Goal: Use online tool/utility: Use online tool/utility

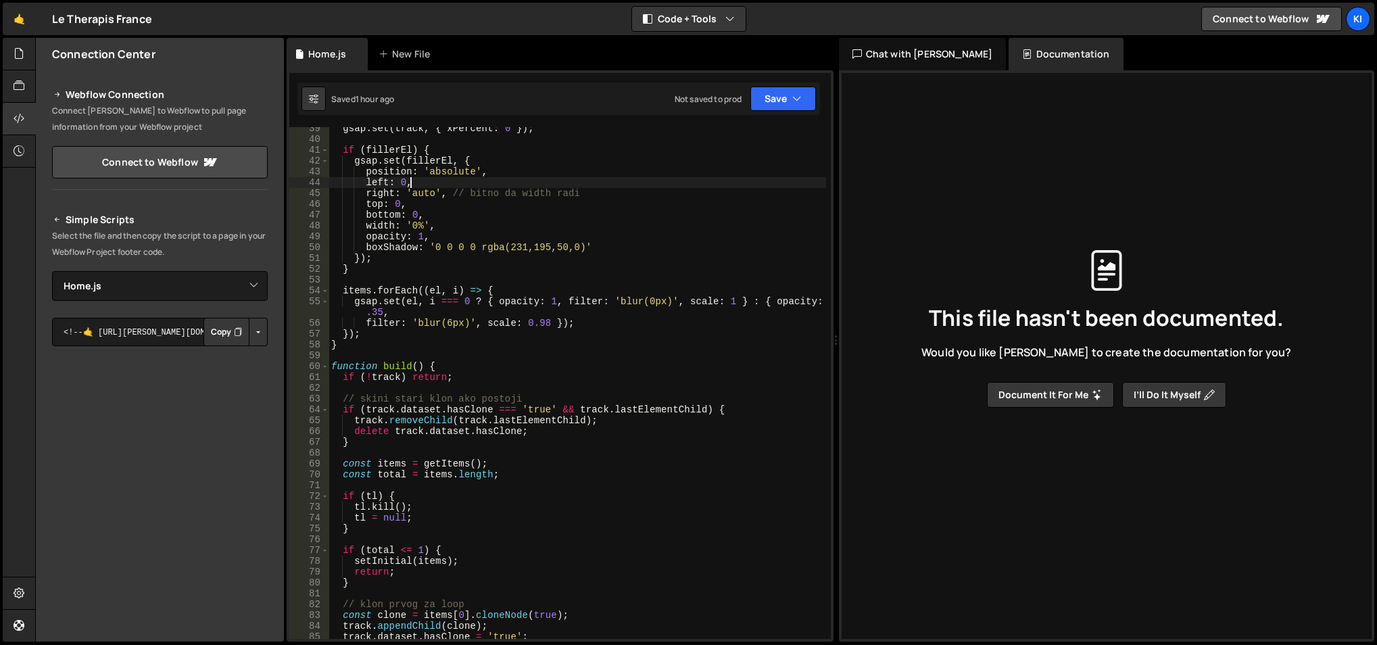
select select "47245"
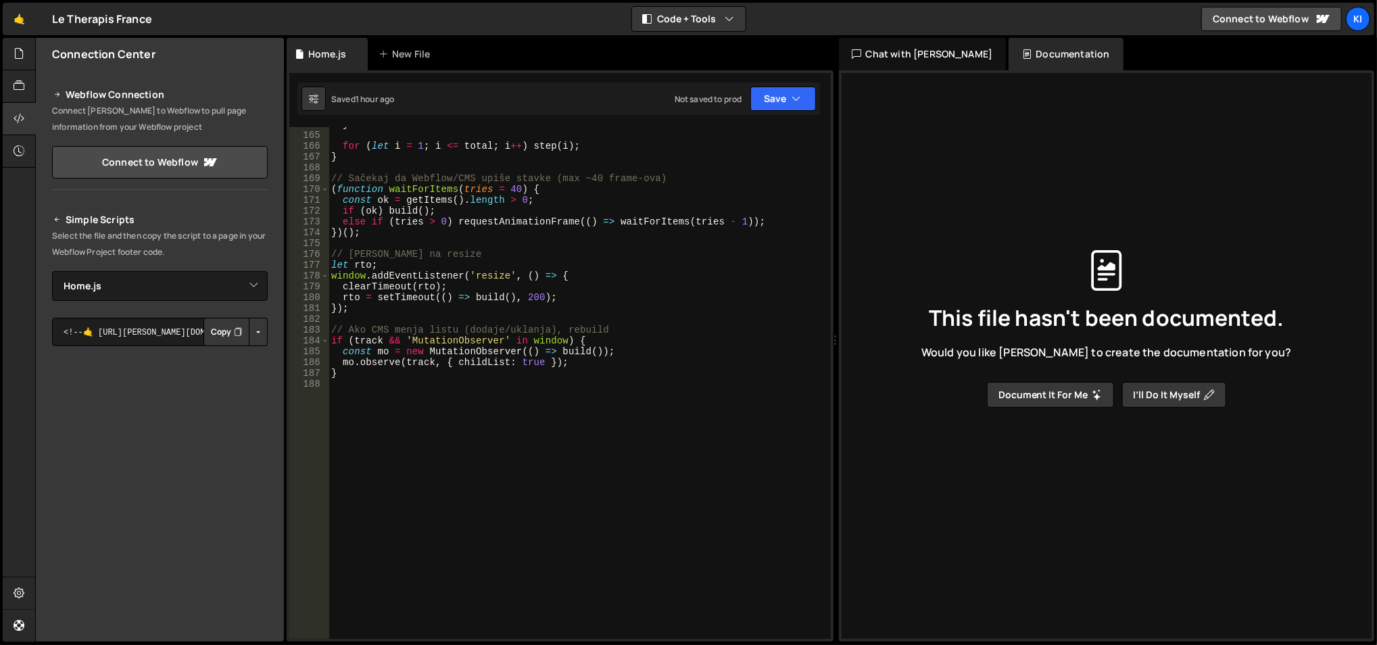
scroll to position [1781, 0]
click at [387, 516] on div "} for ( let i = 1 ; i <= total ; i ++ ) step ( i ) ; } // Sačekaj da Webflow/CM…" at bounding box center [577, 386] width 498 height 535
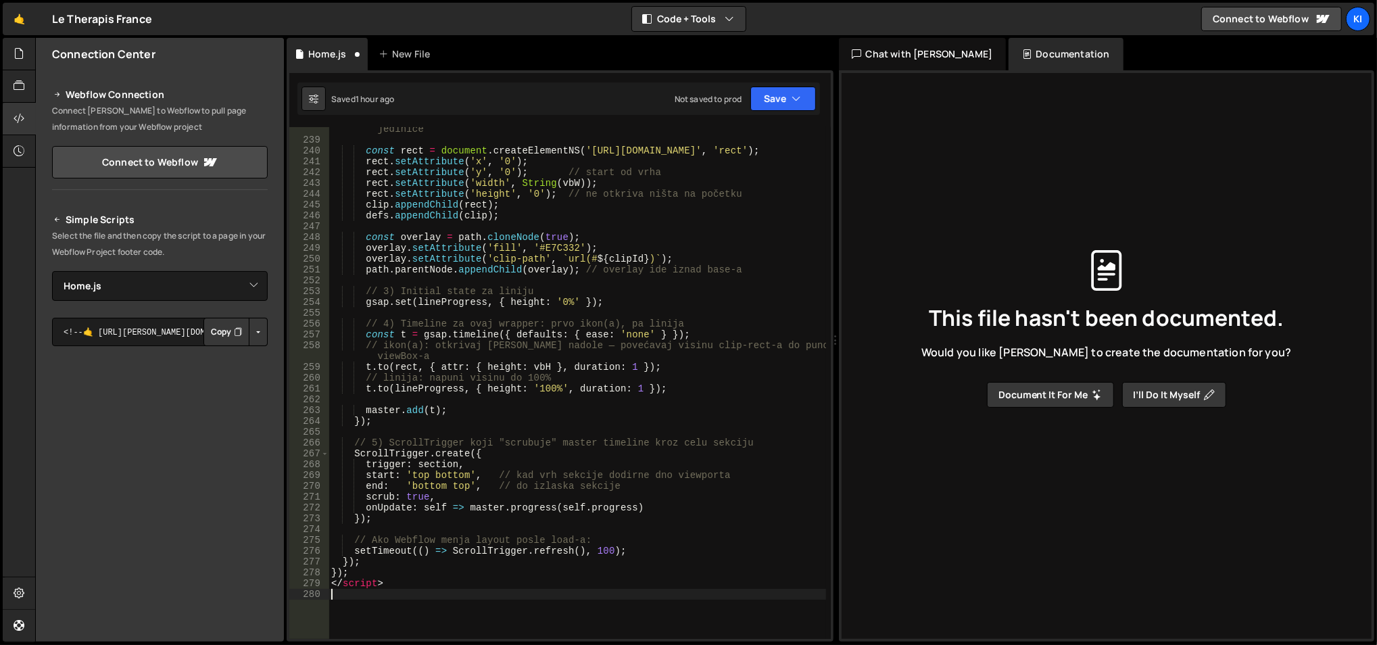
scroll to position [2620, 0]
click at [366, 579] on div "clip . setAttribute ( 'clipPathUnits' , 'userSpaceOnUse' ) ; // koristimo viewB…" at bounding box center [577, 384] width 498 height 545
type textarea "</script>"
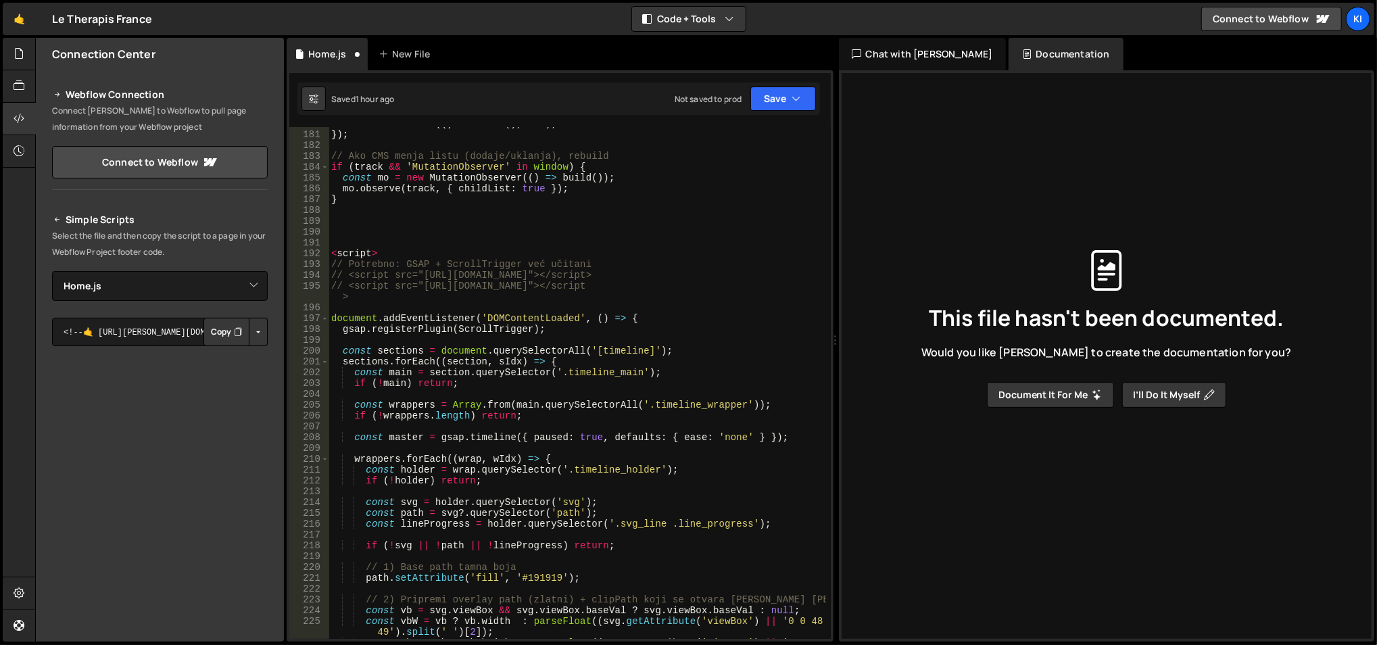
scroll to position [1831, 0]
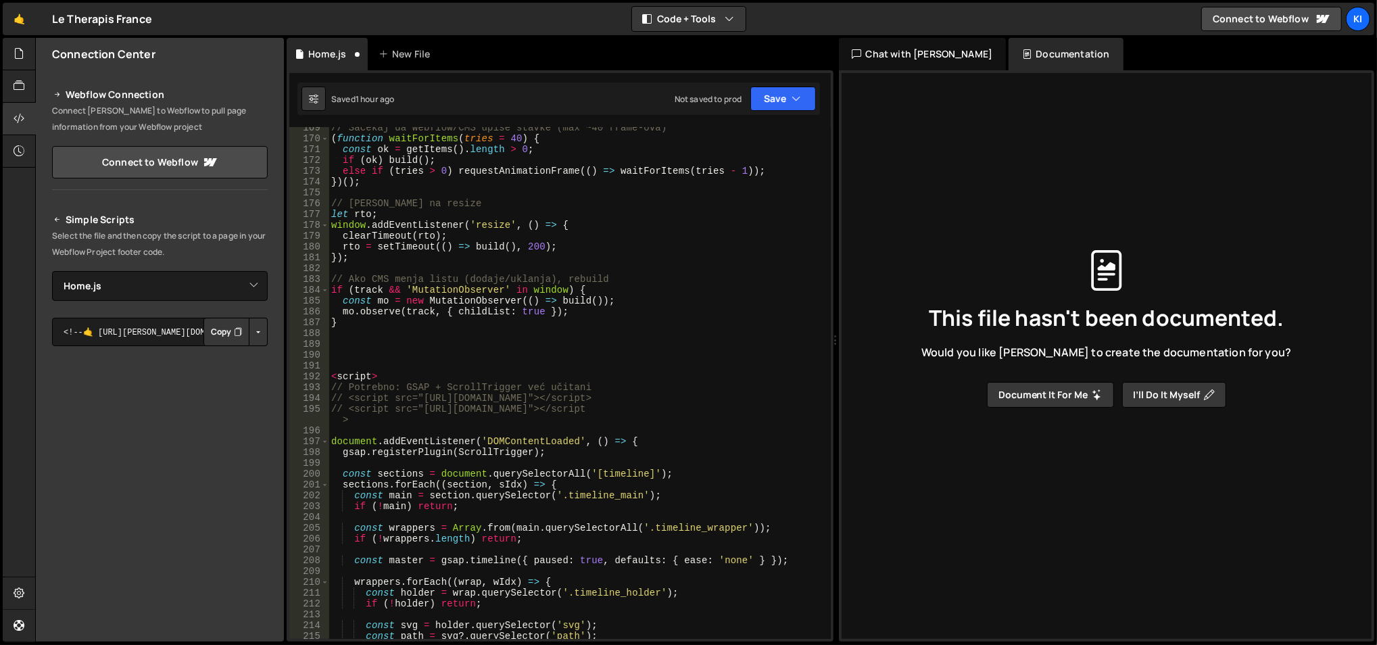
click at [345, 377] on div "// Sačekaj da Webflow/CMS upiše stavke (max ~40 frame-ova) ( function waitForIt…" at bounding box center [577, 389] width 498 height 535
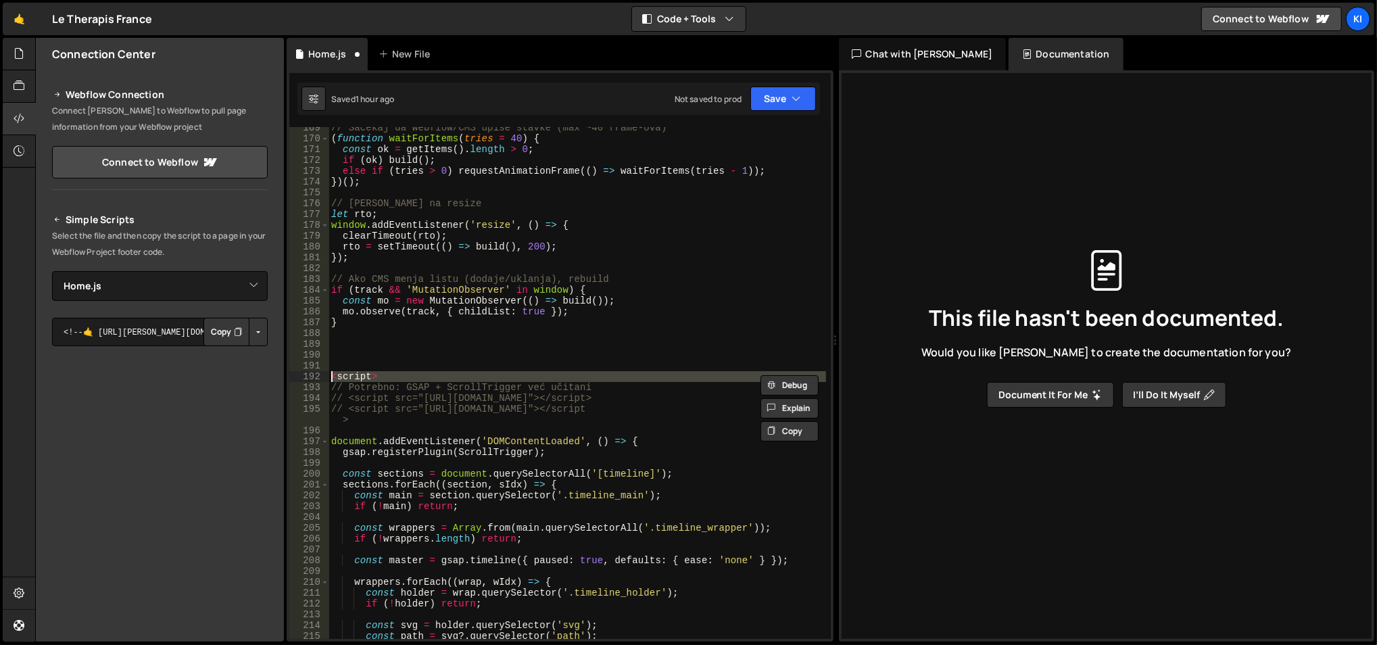
click at [345, 377] on div "// Sačekaj da Webflow/CMS upiše stavke (max ~40 frame-ova) ( function waitForIt…" at bounding box center [577, 389] width 498 height 535
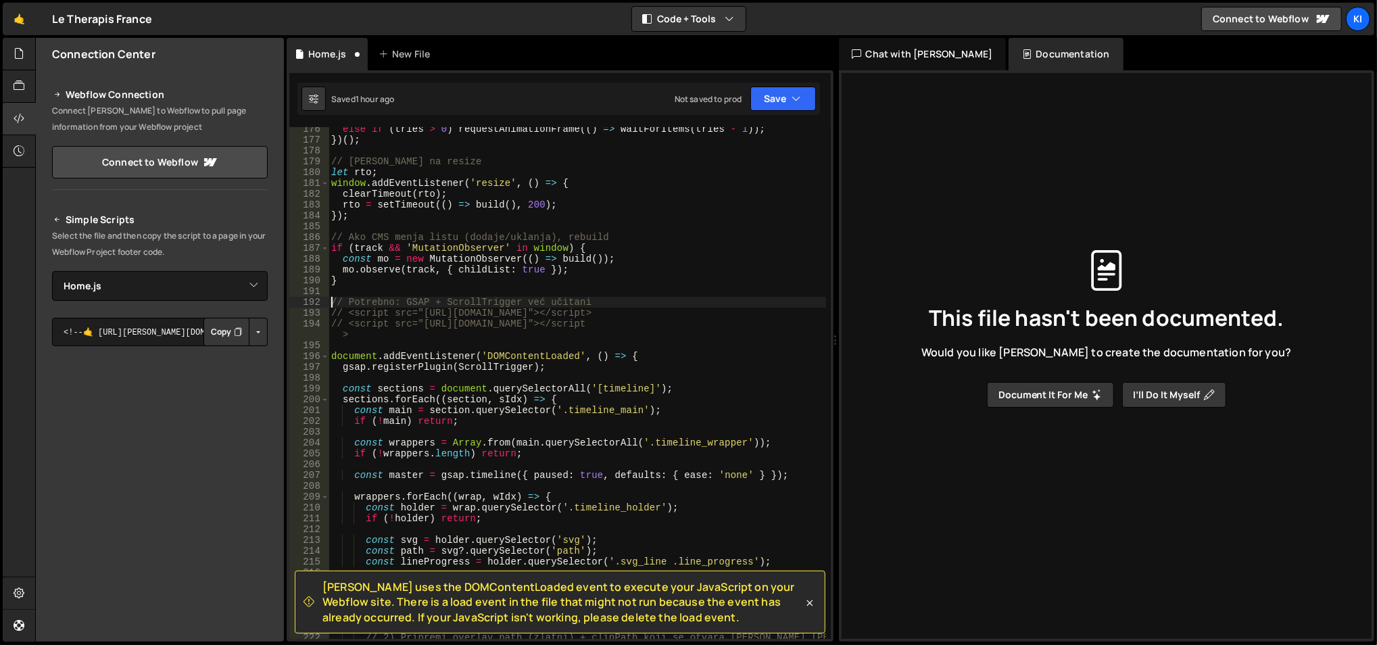
scroll to position [1896, 0]
click at [422, 355] on div "else if ( tries > 0 ) requestAnimationFrame (( ) => waitForItems ( tries - 1 ))…" at bounding box center [577, 391] width 498 height 535
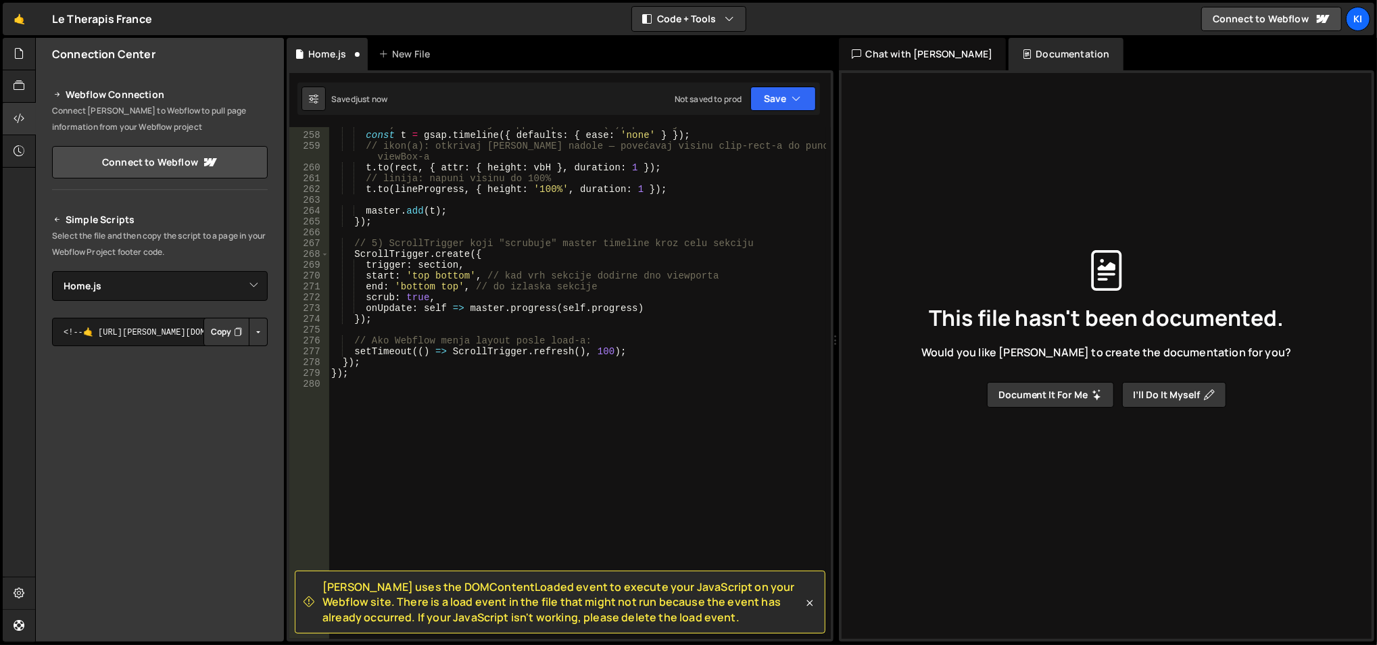
scroll to position [2786, 0]
click at [387, 372] on div "// 4) Timeline za ovaj wrapper: prvo ikon(a), pa linija const t = gsap . timeli…" at bounding box center [577, 386] width 498 height 535
type textarea "});"
click at [387, 370] on div "// 4) Timeline za ovaj wrapper: prvo ikon(a), pa linija const t = gsap . timeli…" at bounding box center [577, 386] width 498 height 535
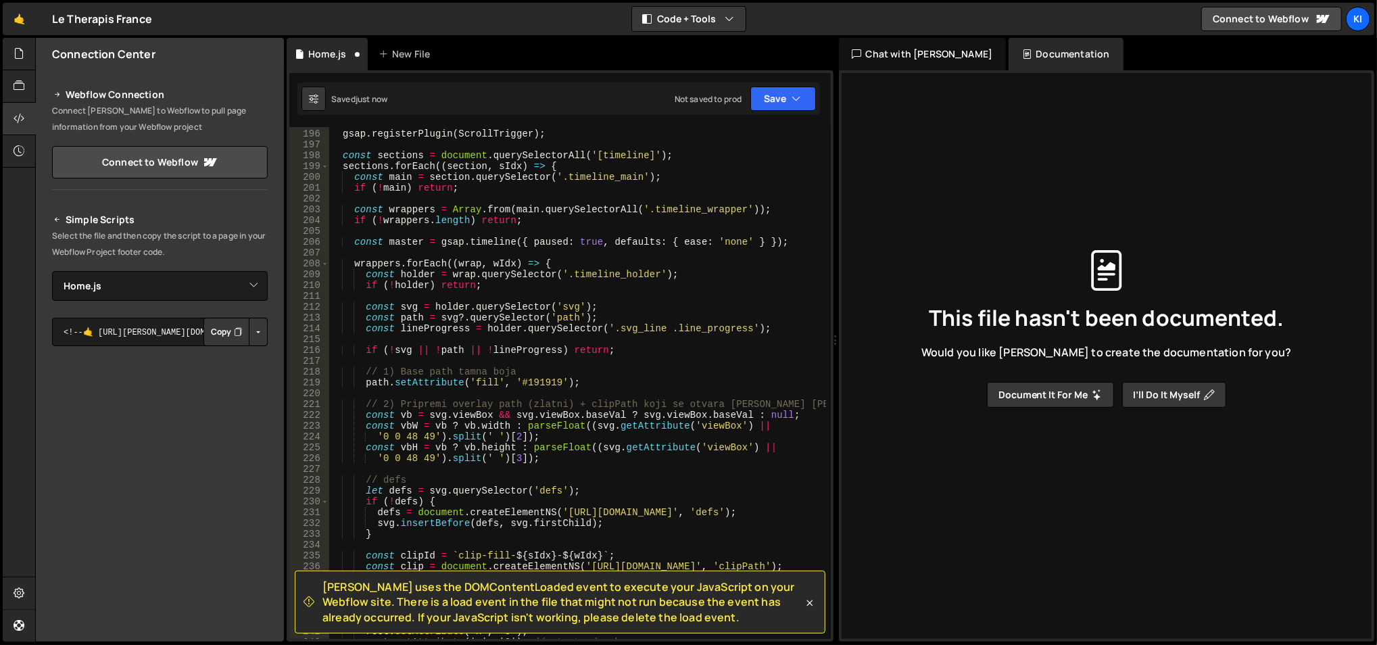
scroll to position [2117, 0]
click at [453, 350] on div "gsap . registerPlugin ( ScrollTrigger ) ; const sections = document . querySele…" at bounding box center [577, 385] width 498 height 535
type textarea "if (!svg || !path || !lineProgress) return;"
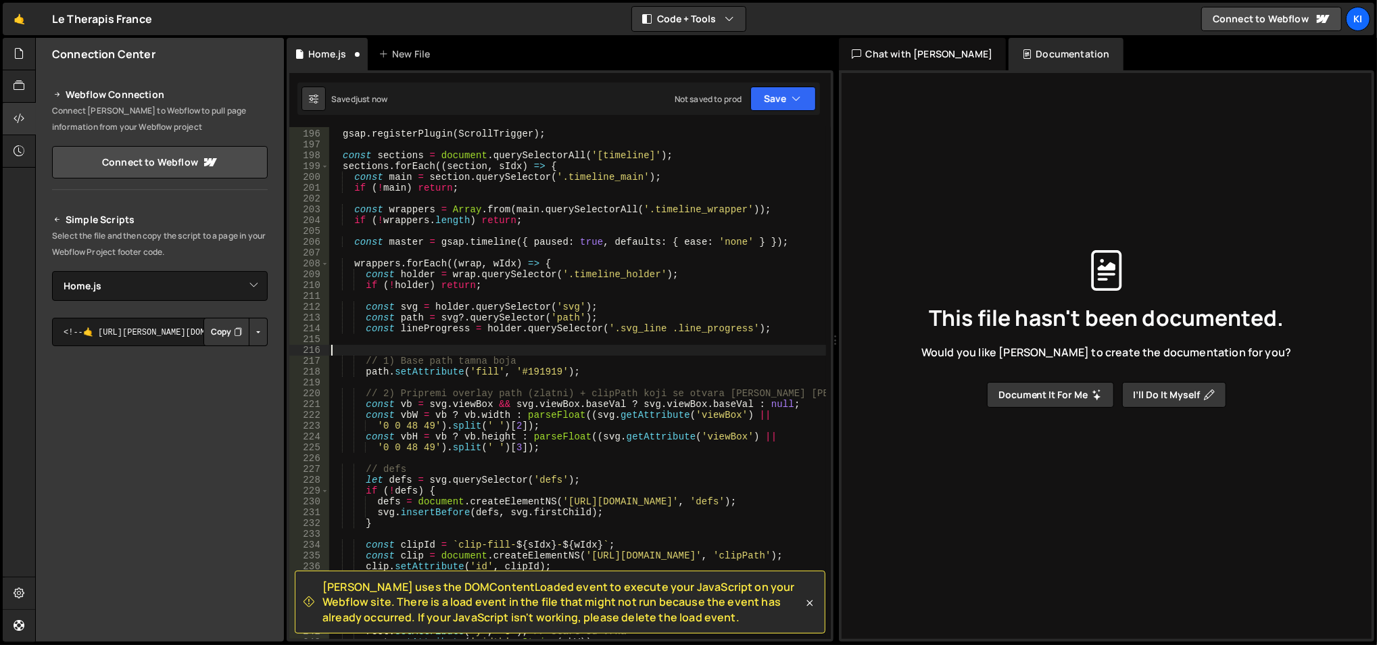
scroll to position [2076, 0]
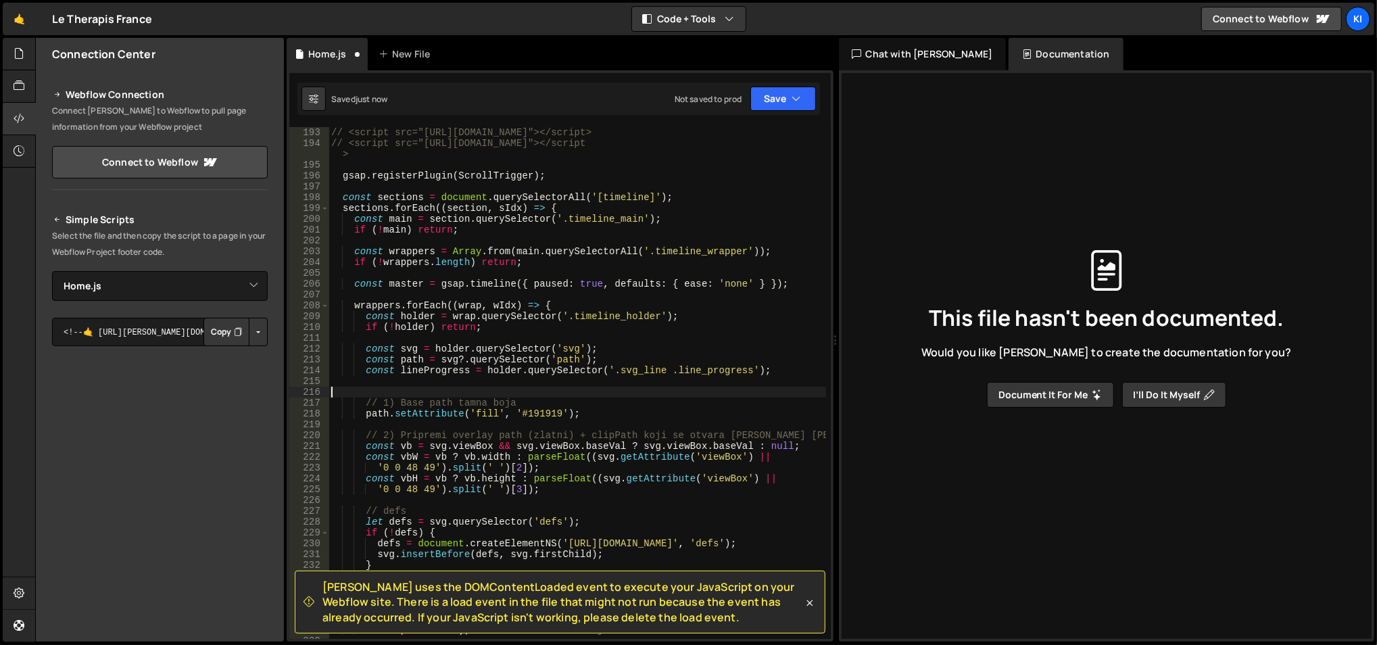
click at [444, 328] on div "// Potrebno: GSAP + ScrollTrigger već učitani // <script src="[URL][DOMAIN_NAME…" at bounding box center [577, 383] width 498 height 535
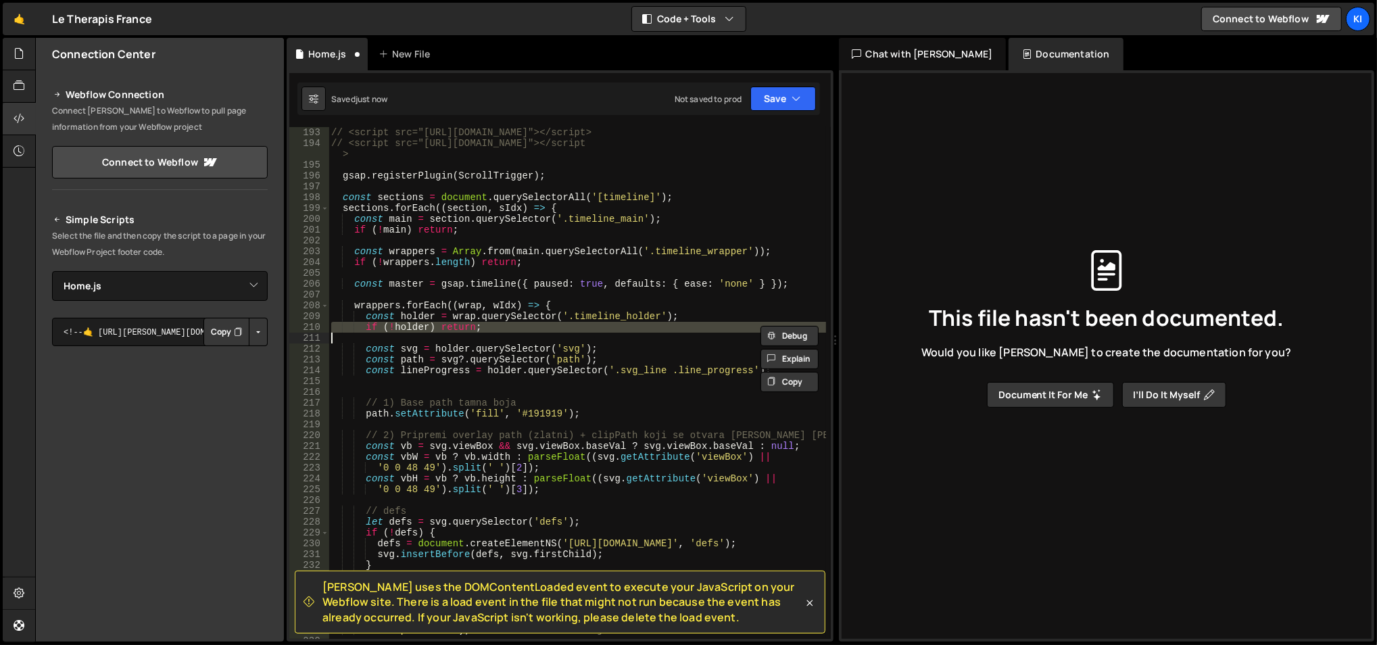
click at [444, 328] on div "// Potrebno: GSAP + ScrollTrigger već učitani // <script src="[URL][DOMAIN_NAME…" at bounding box center [577, 383] width 498 height 535
type textarea "if (!holder) return;"
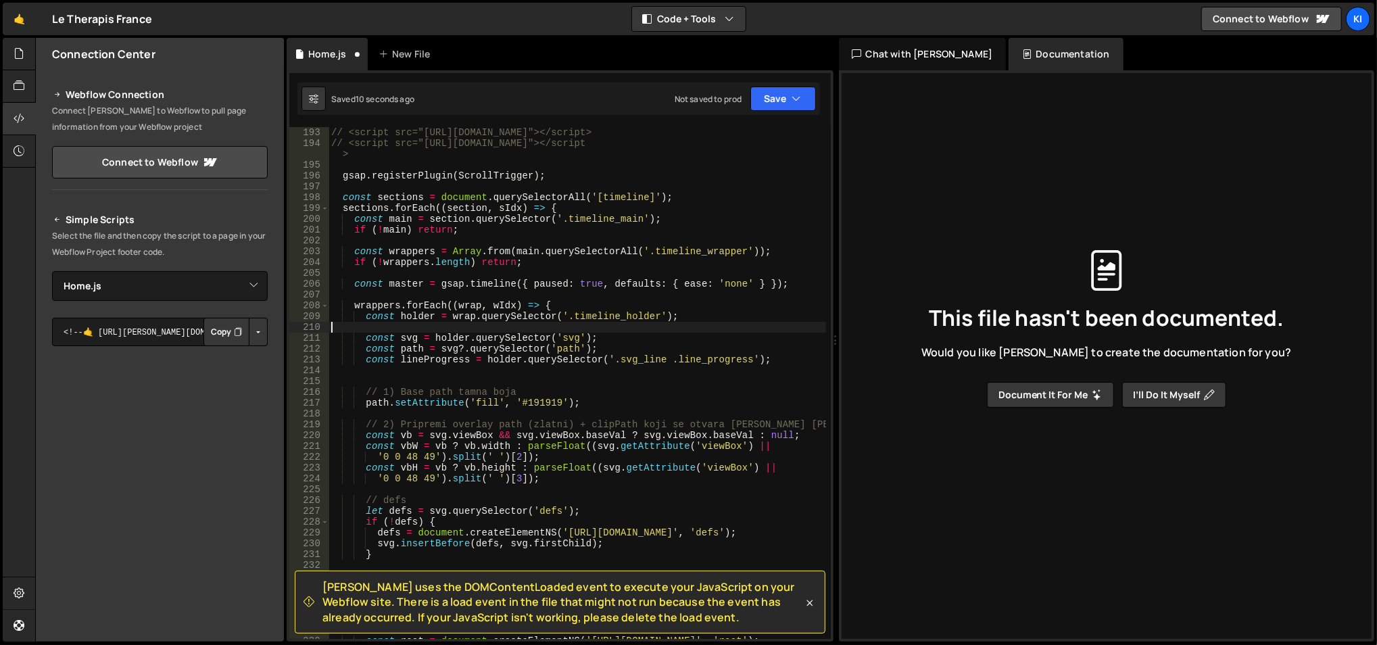
click at [418, 262] on div "// Potrebno: GSAP + ScrollTrigger već učitani // <script src="[URL][DOMAIN_NAME…" at bounding box center [577, 383] width 498 height 535
type textarea "if (!wrappers.length) return;"
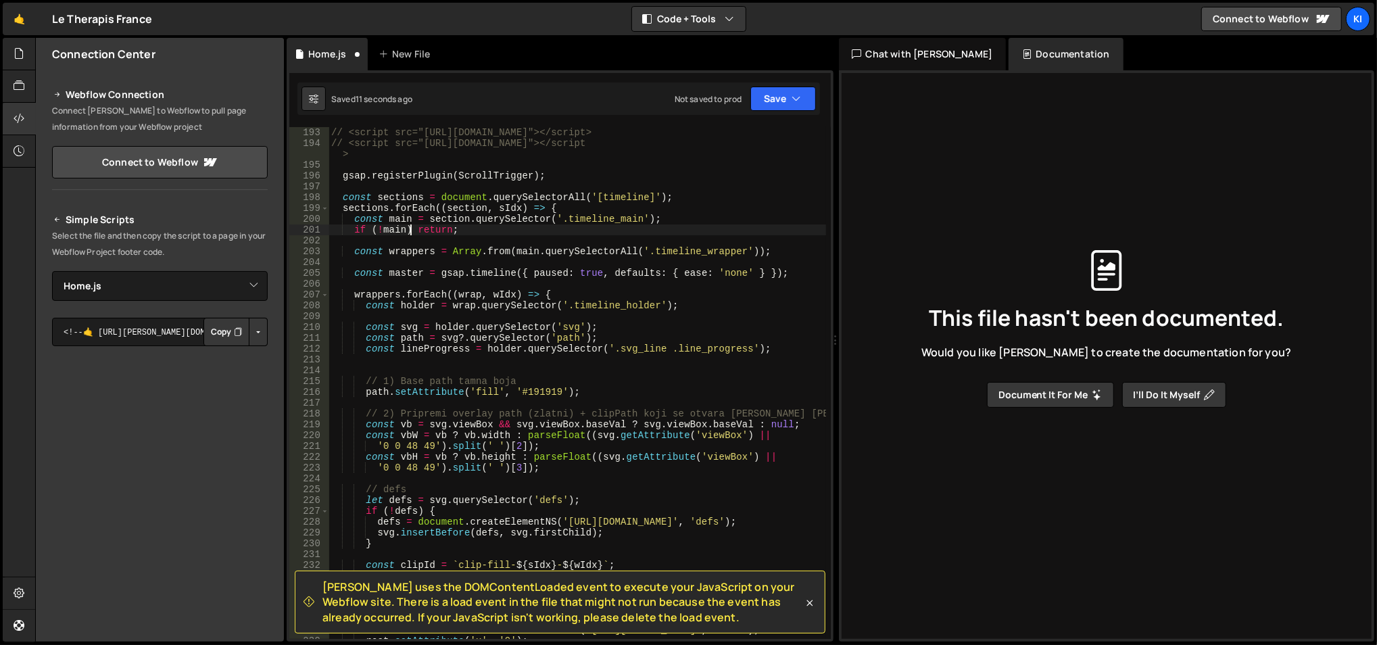
click at [412, 229] on div "// Potrebno: GSAP + ScrollTrigger već učitani // <script src="[URL][DOMAIN_NAME…" at bounding box center [577, 383] width 498 height 535
type textarea "if (!main) return;"
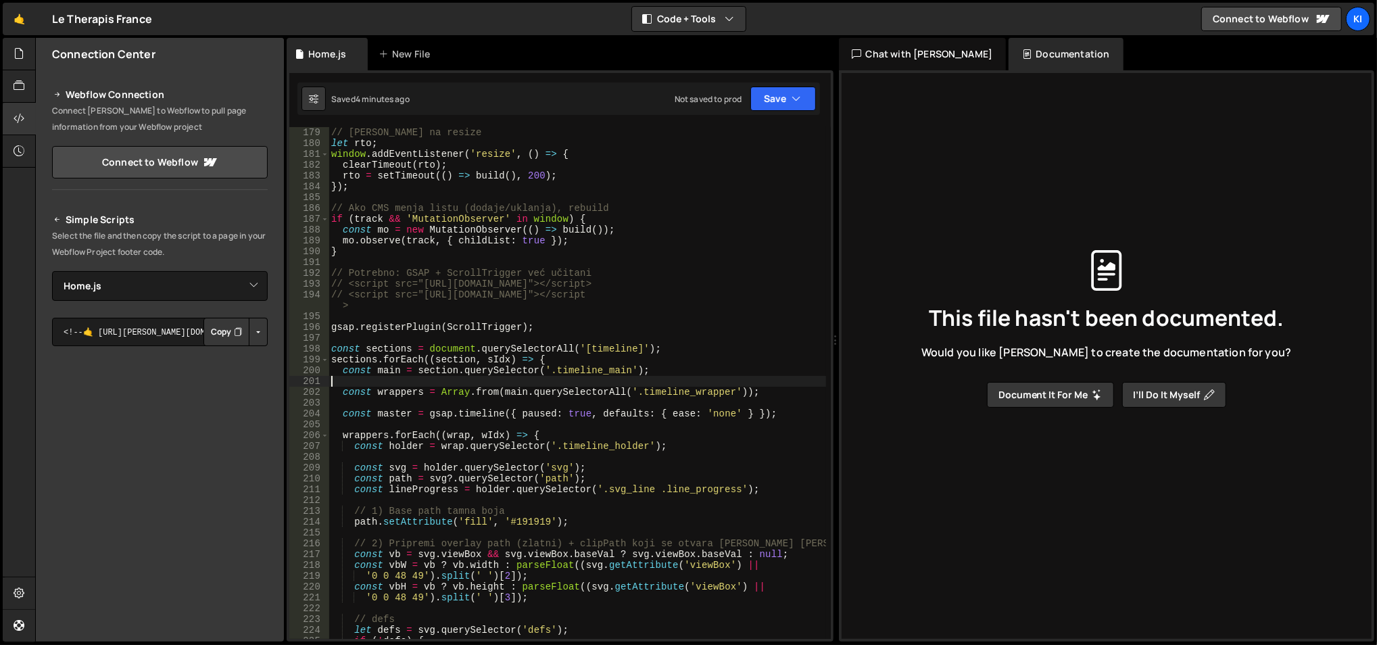
scroll to position [1923, 0]
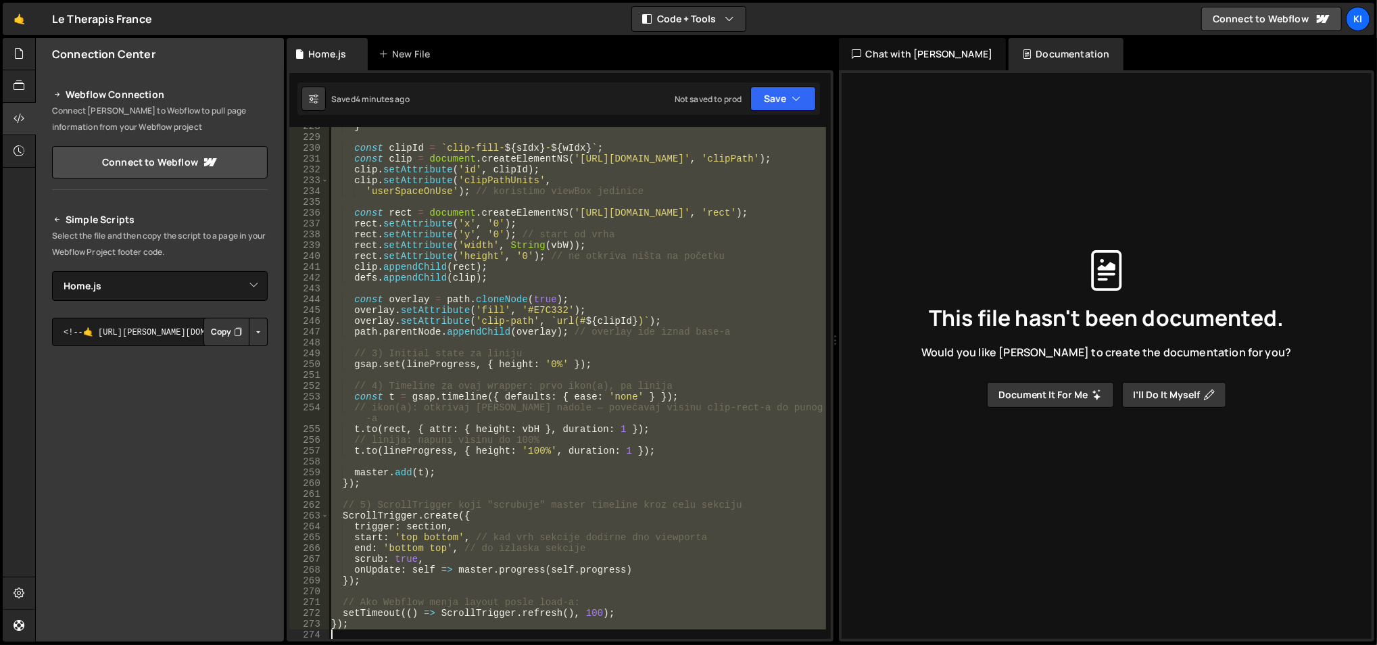
drag, startPoint x: 330, startPoint y: 327, endPoint x: 584, endPoint y: 684, distance: 437.7
click at [584, 644] on html "Projects [GEOGRAPHIC_DATA] Blog Ki Projects Your Teams Account Upgrade Logout" at bounding box center [688, 322] width 1377 height 645
type textarea "});"
paste textarea
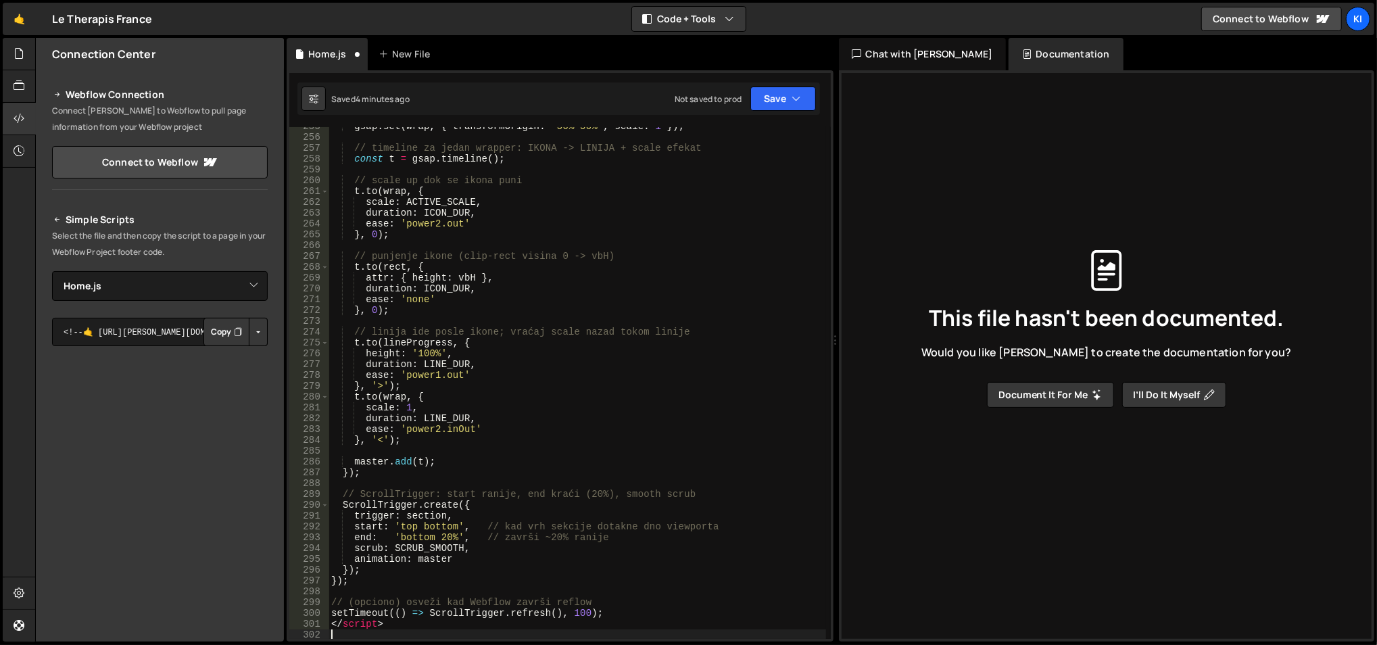
scroll to position [2784, 0]
type textarea "<"
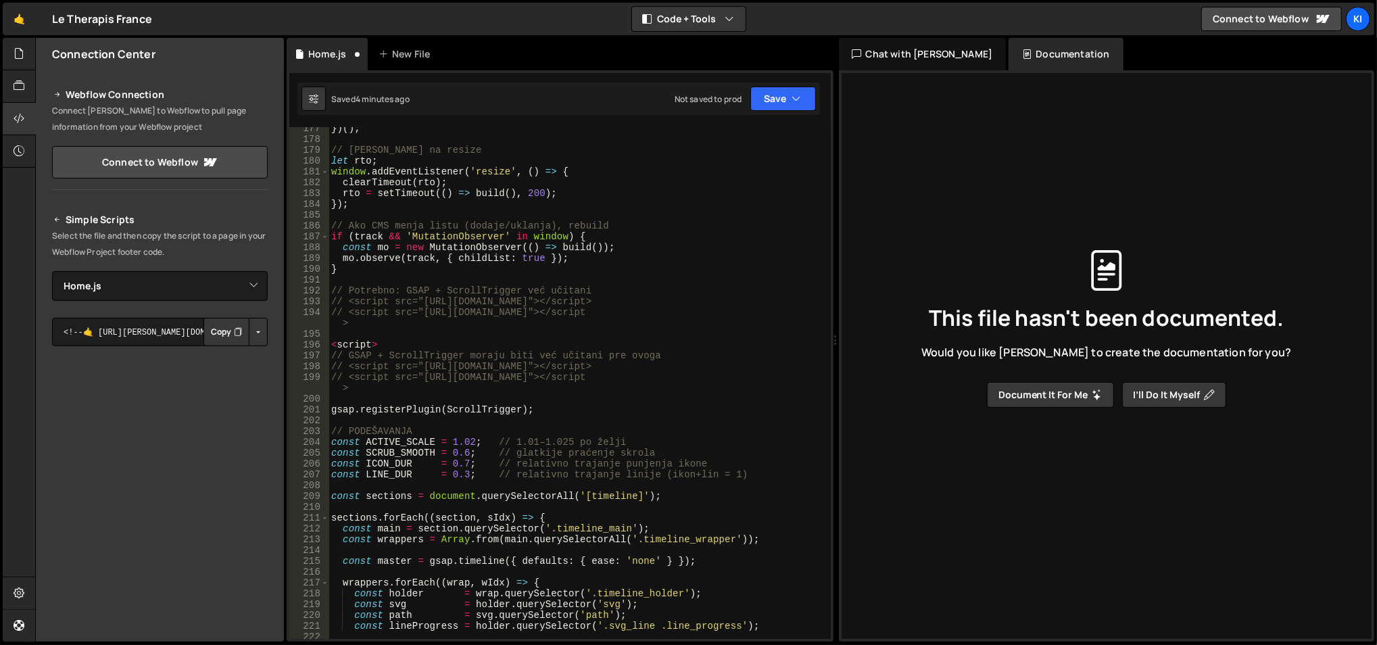
scroll to position [1905, 0]
click at [360, 344] on div "}) ( ) ; // Debounce na resize let rto ; window . addEventListener ( 'resize' ,…" at bounding box center [577, 392] width 498 height 535
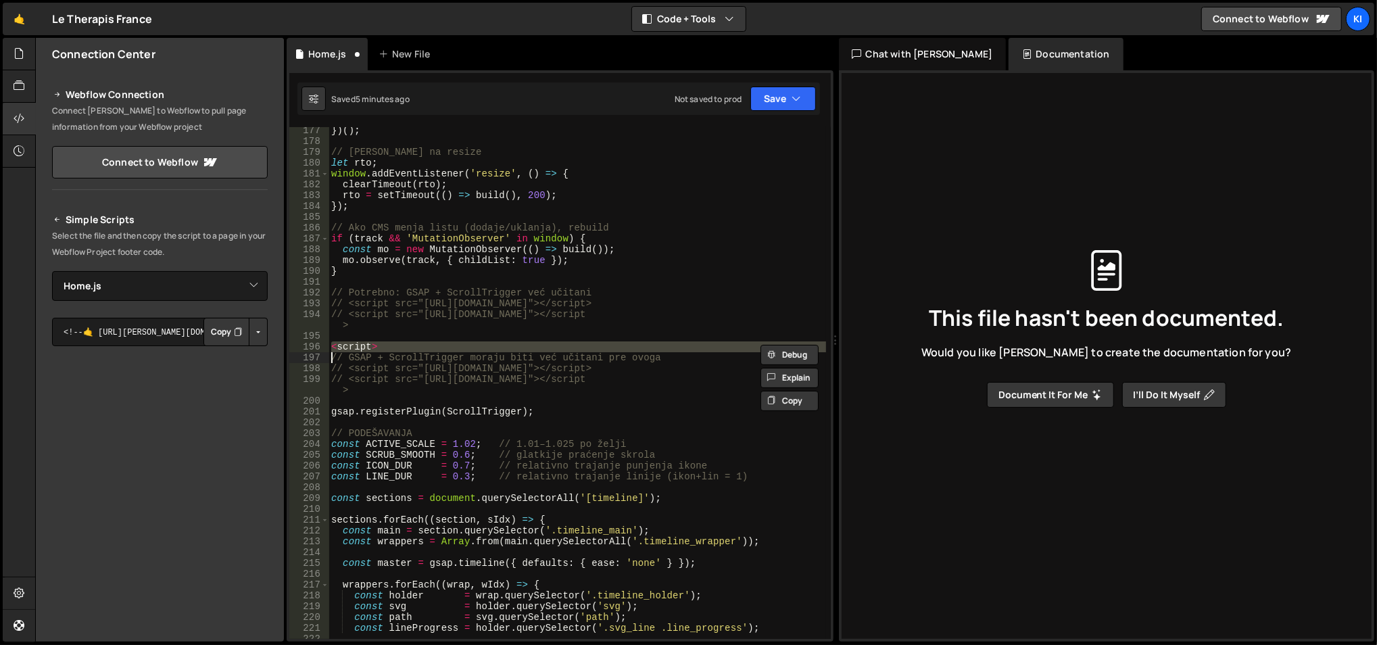
click at [360, 344] on div "}) ( ) ; // Debounce na resize let rto ; window . addEventListener ( 'resize' ,…" at bounding box center [577, 392] width 498 height 535
type textarea "// GSAP + ScrollTrigger moraju biti već učitani pre ovoga"
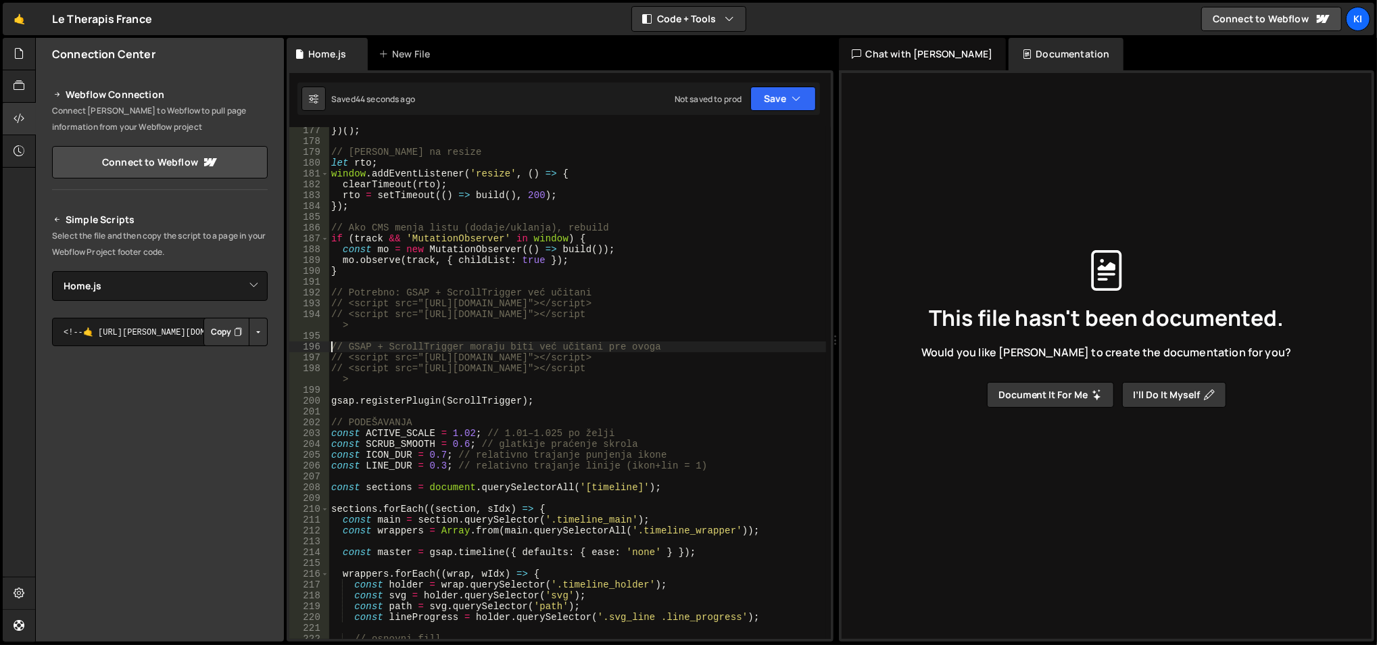
click at [510, 385] on div "}) ( ) ; // Debounce na resize let rto ; window . addEventListener ( 'resize' ,…" at bounding box center [577, 392] width 498 height 535
click at [470, 433] on div "}) ( ) ; // Debounce na resize let rto ; window . addEventListener ( 'resize' ,…" at bounding box center [577, 392] width 498 height 535
type textarea "const ACTIVE_SCALE = 1.01; // 1.01–1.025 po želji"
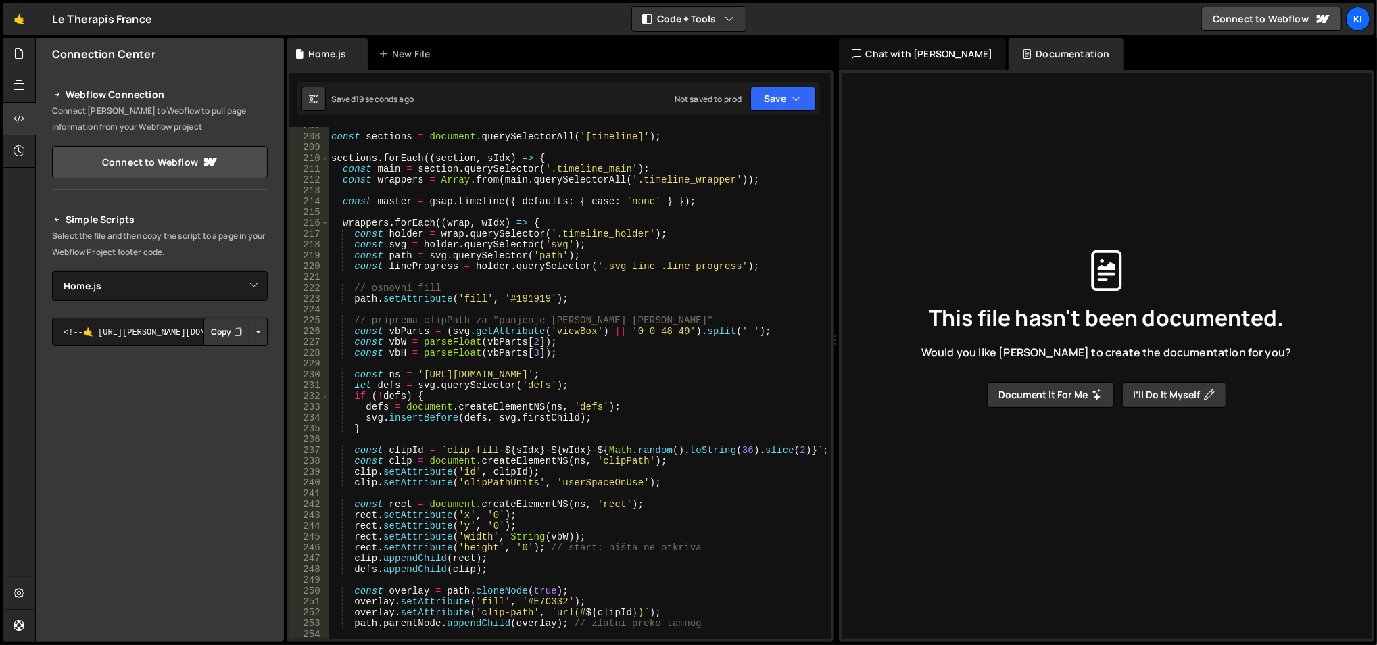
scroll to position [2261, 0]
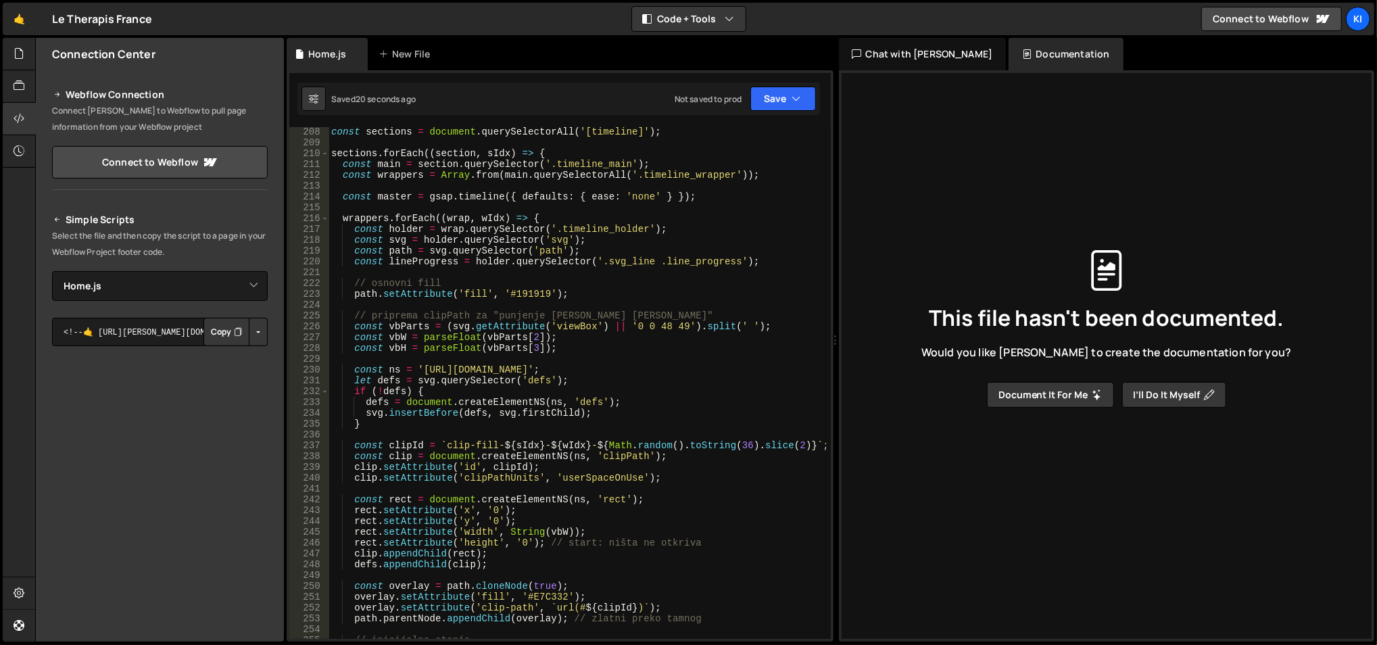
click at [592, 363] on div "const sections = document . querySelectorAll ( '[timeline]' ) ; sections . forE…" at bounding box center [577, 393] width 498 height 535
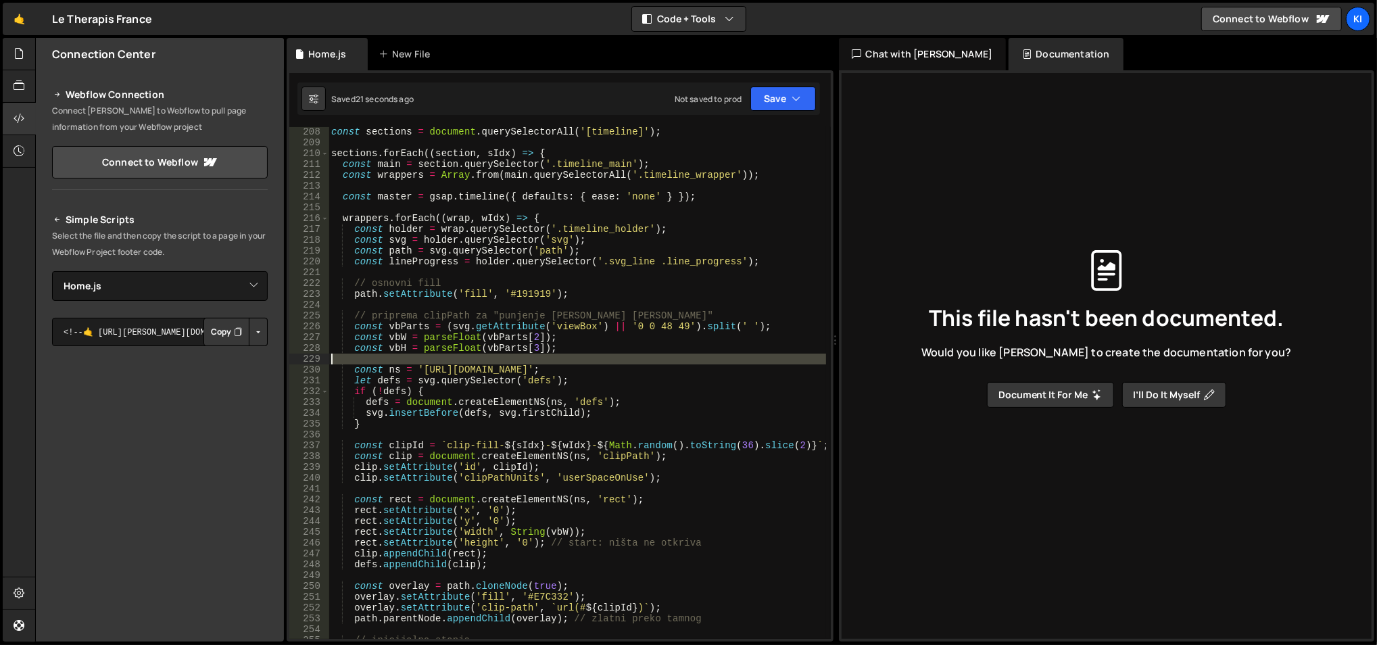
click at [592, 363] on div "const sections = document . querySelectorAll ( '[timeline]' ) ; sections . forE…" at bounding box center [577, 393] width 498 height 535
click at [590, 348] on div "const sections = document . querySelectorAll ( '[timeline]' ) ; sections . forE…" at bounding box center [577, 393] width 498 height 535
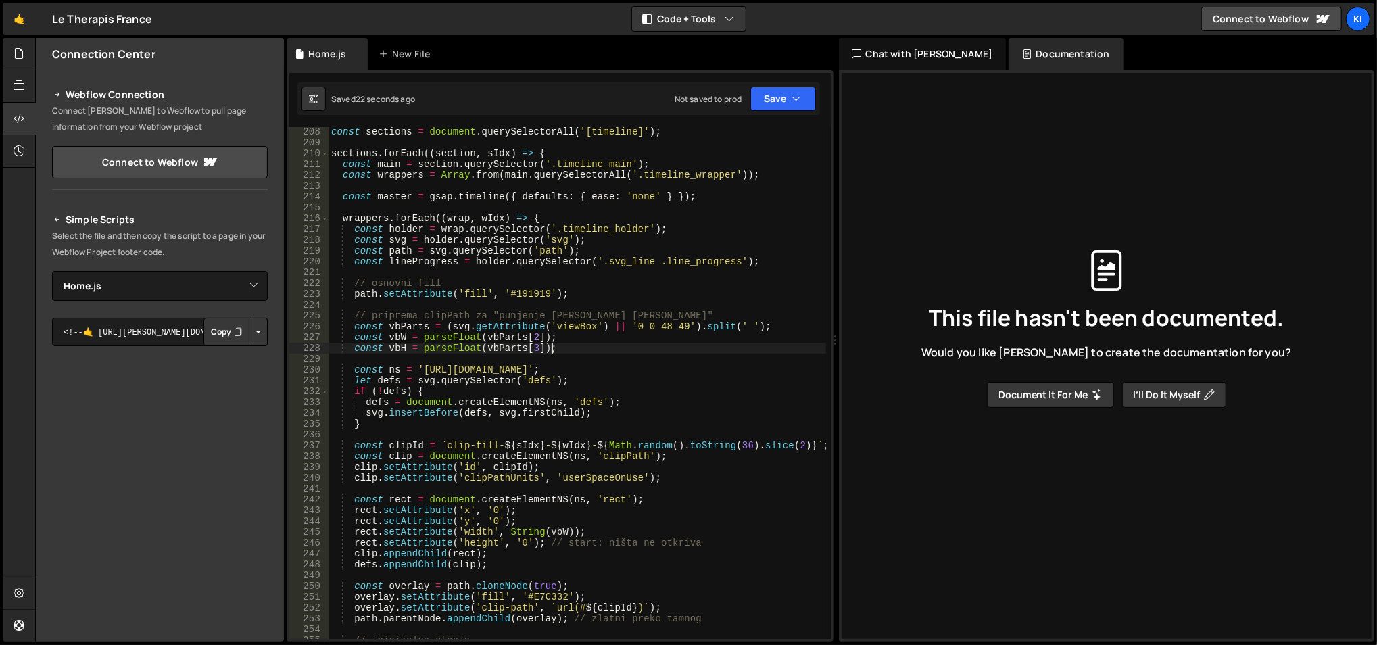
click at [590, 348] on div "const sections = document . querySelectorAll ( '[timeline]' ) ; sections . forE…" at bounding box center [577, 393] width 498 height 535
click at [593, 338] on div "const sections = document . querySelectorAll ( '[timeline]' ) ; sections . forE…" at bounding box center [577, 393] width 498 height 535
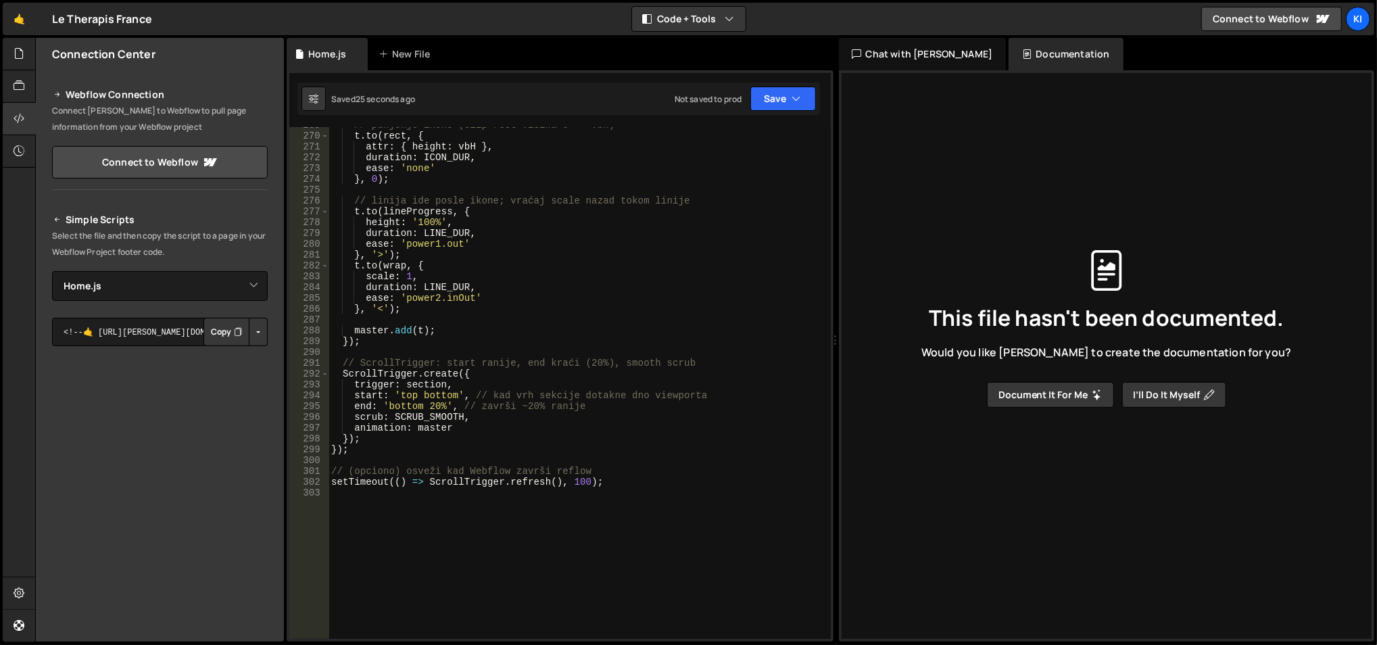
scroll to position [2926, 0]
click at [428, 408] on div "// punjenje ikone (clip-rect visina 0 -> vbH) t . to ( rect , { attr : { height…" at bounding box center [577, 387] width 498 height 535
click at [433, 402] on div "// punjenje ikone (clip-rect visina 0 -> vbH) t . to ( rect , { attr : { height…" at bounding box center [577, 387] width 498 height 535
type textarea "end: 'bottom 70%', // završi ~20% ranije"
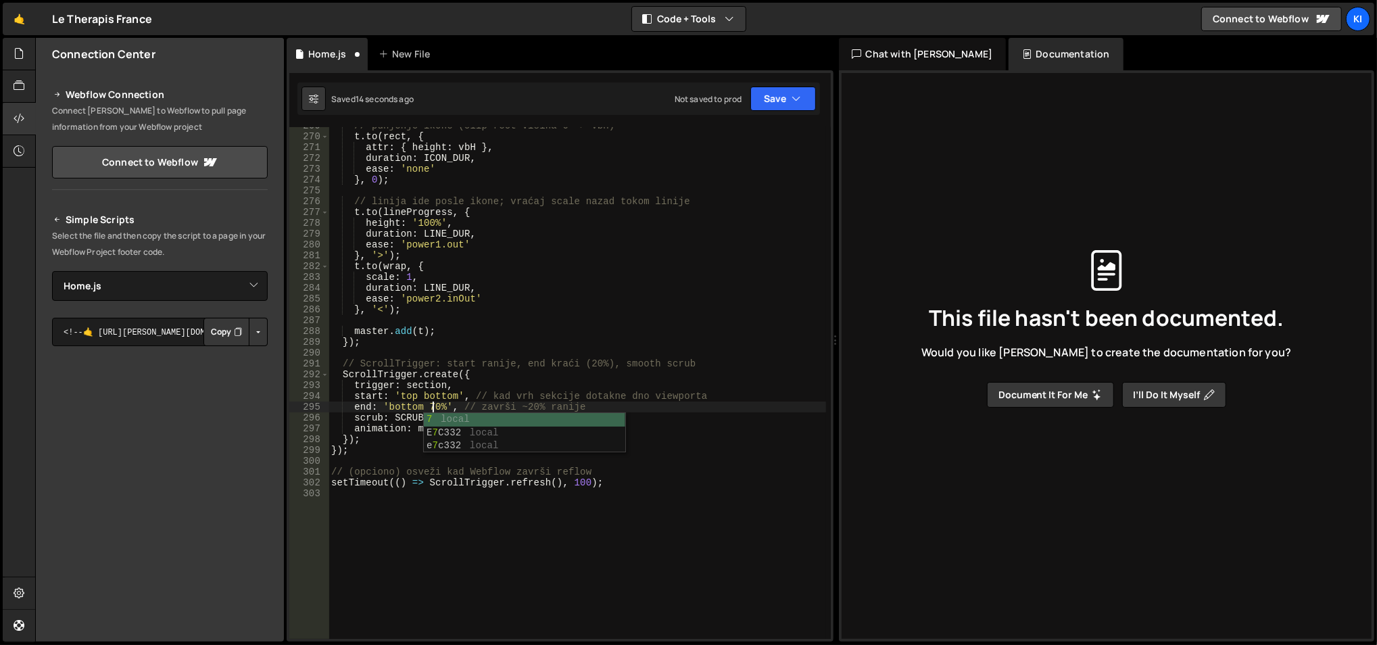
click at [473, 354] on div "// punjenje ikone (clip-rect visina 0 -> vbH) t . to ( rect , { attr : { height…" at bounding box center [577, 387] width 498 height 535
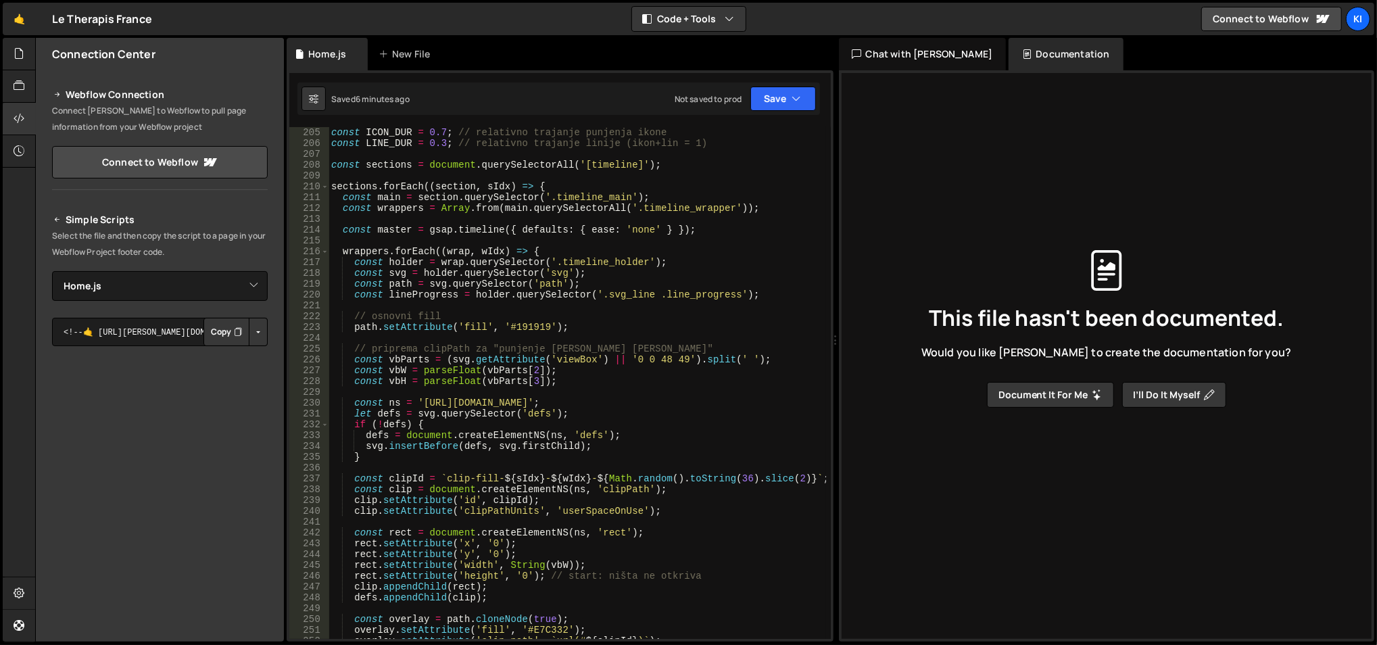
scroll to position [2226, 0]
